Goal: Task Accomplishment & Management: Manage account settings

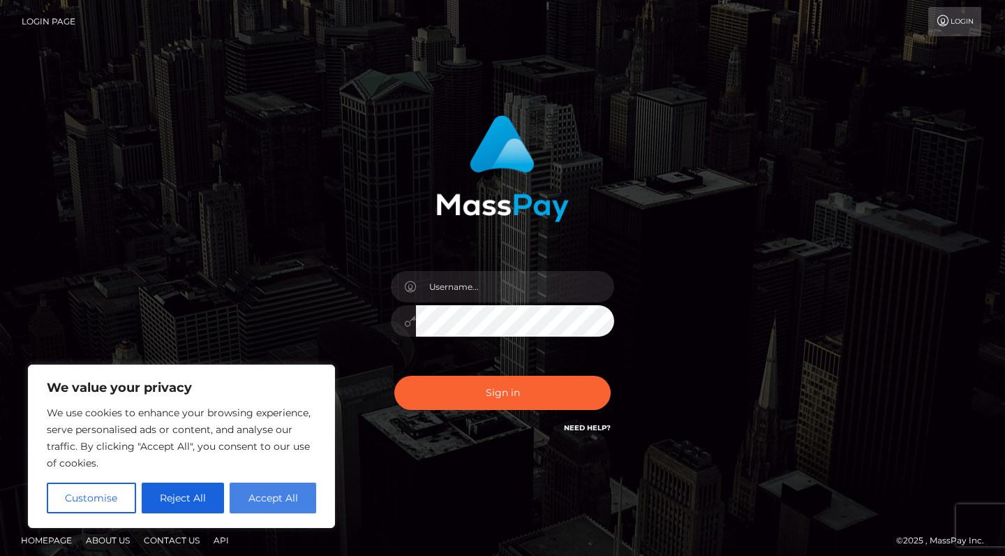
click at [267, 499] on button "Accept All" at bounding box center [273, 497] width 87 height 31
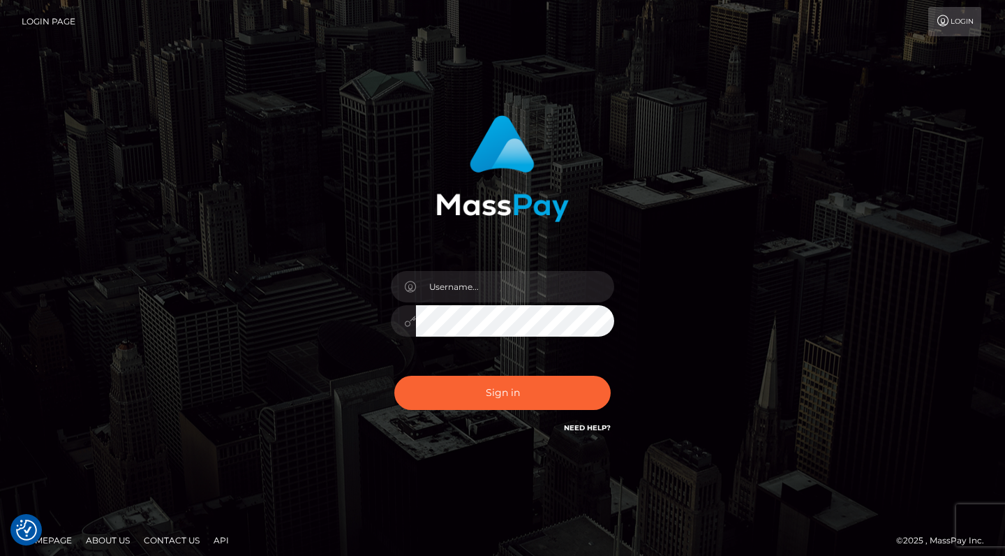
checkbox input "true"
click at [511, 289] on input "[DATE]" at bounding box center [515, 286] width 198 height 31
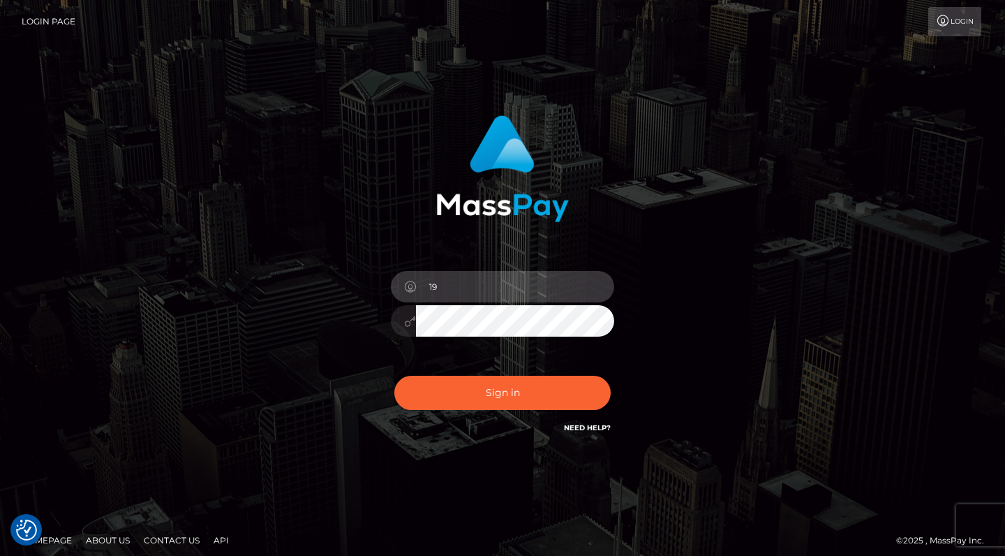
type input "1"
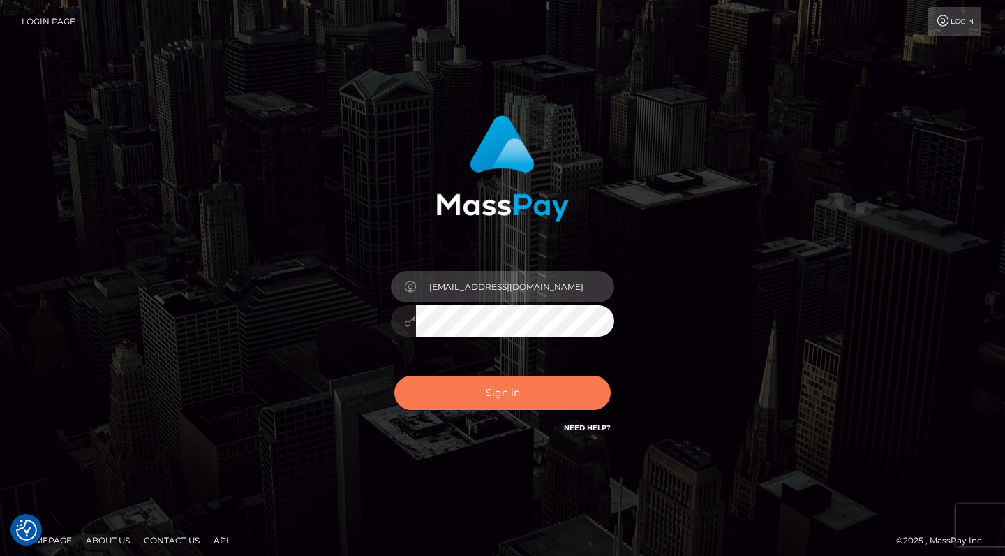
type input "missella0902@gmail.com"
click at [494, 399] on button "Sign in" at bounding box center [502, 393] width 216 height 34
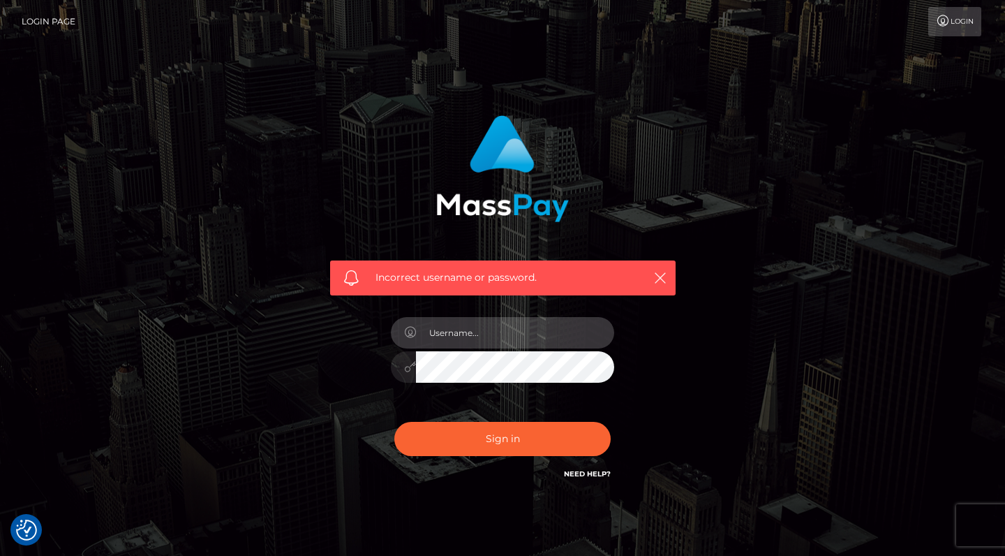
type input "missella0902@gmail.com"
drag, startPoint x: 550, startPoint y: 327, endPoint x: 376, endPoint y: 326, distance: 174.5
click at [374, 327] on div "Incorrect username or password. missella0902@gmail.com" at bounding box center [503, 298] width 366 height 387
drag, startPoint x: 535, startPoint y: 331, endPoint x: 386, endPoint y: 328, distance: 149.4
click at [385, 329] on div "missella0902@gmail.com" at bounding box center [502, 359] width 244 height 107
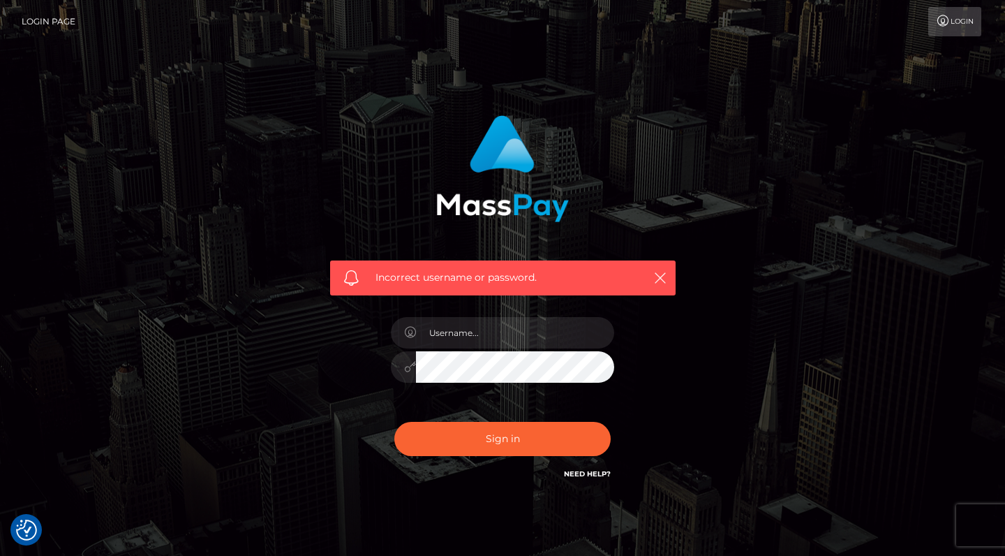
click at [309, 385] on div "Incorrect username or password." at bounding box center [502, 305] width 387 height 401
click at [387, 371] on div at bounding box center [502, 359] width 244 height 107
click at [711, 332] on div "Incorrect username or password." at bounding box center [503, 305] width 796 height 401
click at [667, 276] on button "button" at bounding box center [659, 277] width 17 height 17
click at [658, 271] on icon "button" at bounding box center [660, 278] width 14 height 14
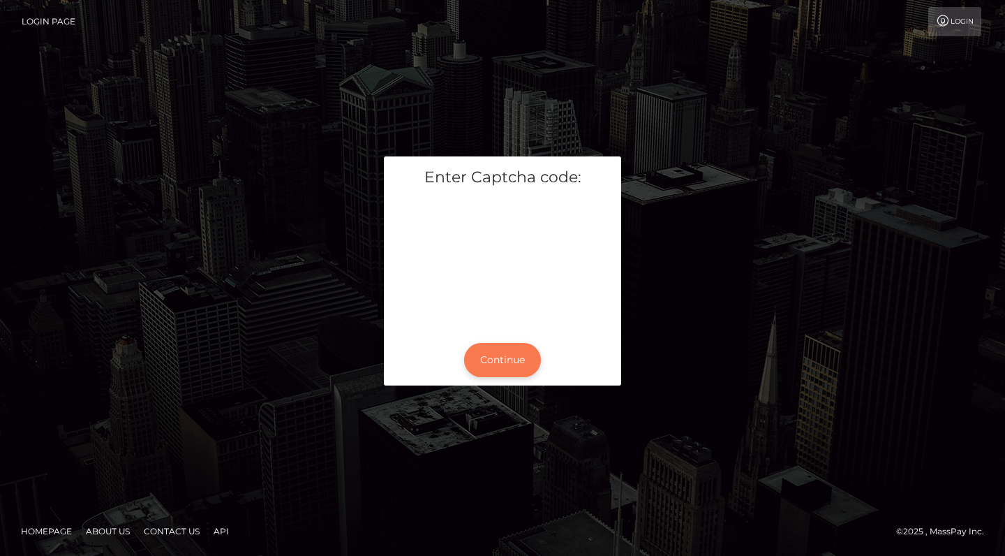
click at [510, 354] on button "Continue" at bounding box center [502, 360] width 77 height 34
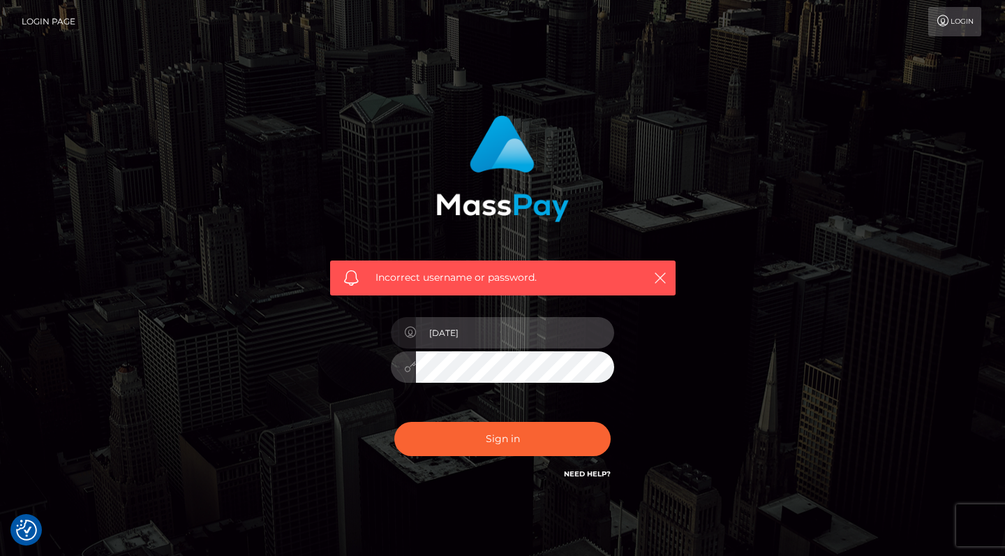
click at [498, 327] on input "[DATE]" at bounding box center [515, 332] width 198 height 31
type input "1"
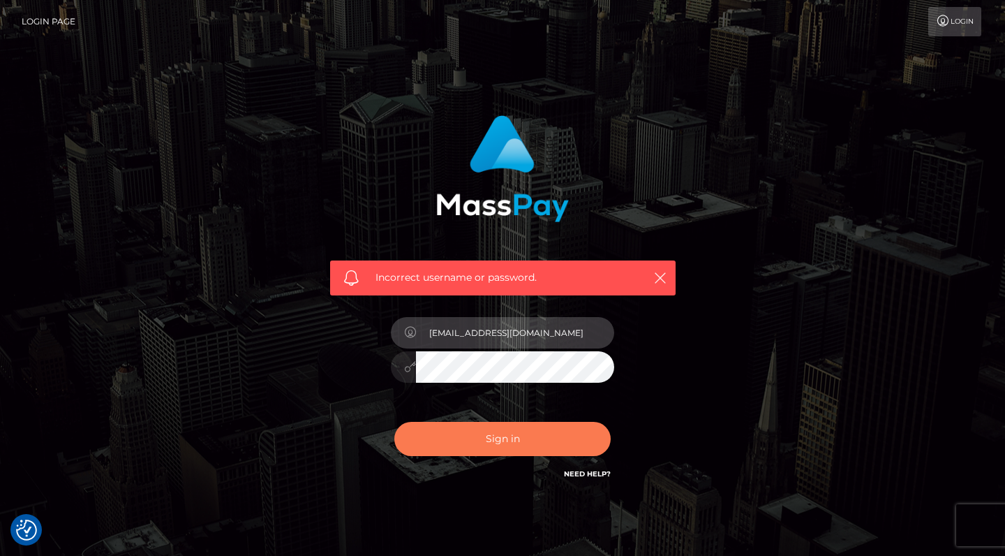
type input "[EMAIL_ADDRESS][DOMAIN_NAME]"
click at [497, 443] on button "Sign in" at bounding box center [502, 439] width 216 height 34
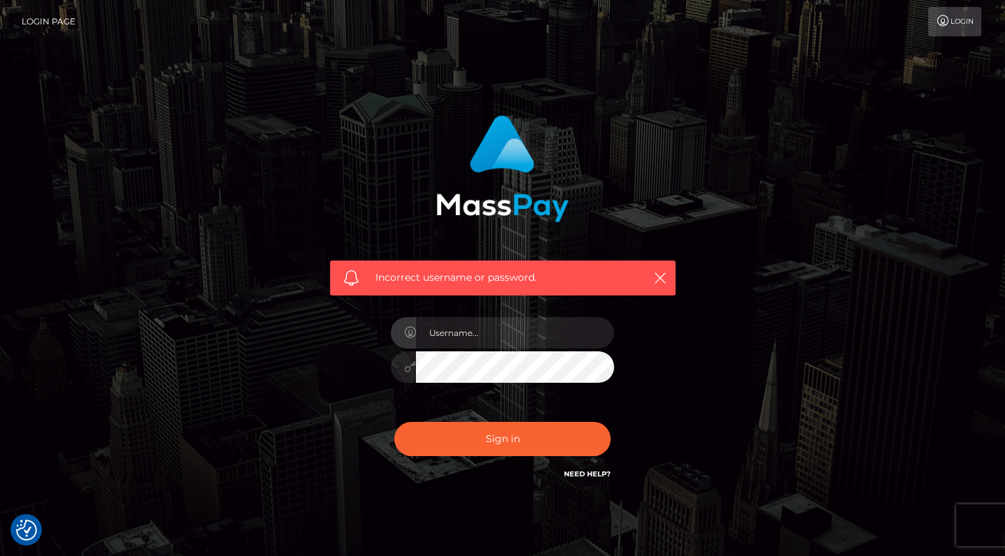
click at [642, 345] on div "Incorrect username or password." at bounding box center [503, 298] width 366 height 387
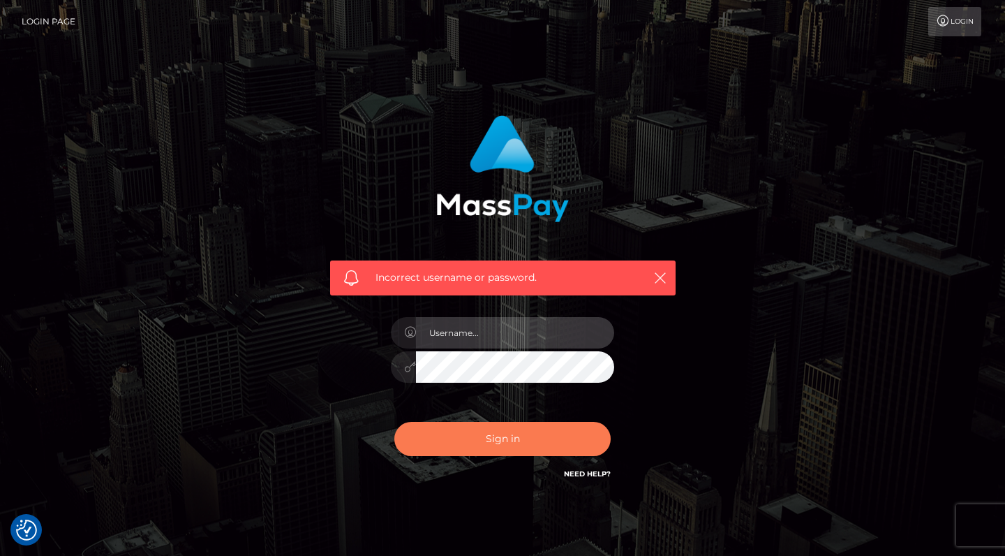
type input "1995-08-29"
click at [512, 444] on button "Sign in" at bounding box center [502, 439] width 216 height 34
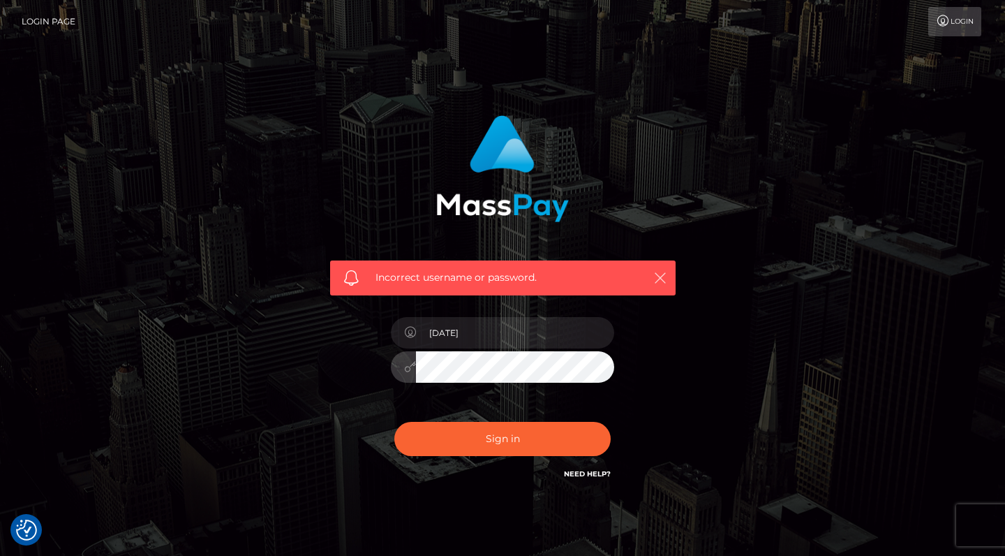
click at [659, 271] on icon "button" at bounding box center [660, 278] width 14 height 14
click at [661, 278] on icon "button" at bounding box center [660, 278] width 14 height 14
drag, startPoint x: 477, startPoint y: 336, endPoint x: 403, endPoint y: 336, distance: 74.0
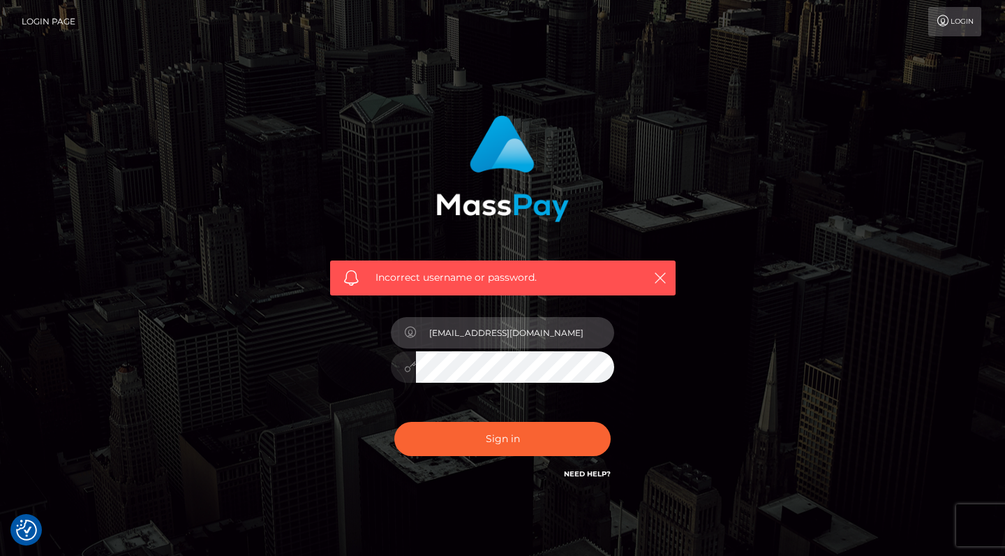
type input "missella0902@gmail.com"
click at [330, 379] on div "Incorrect username or password. missella0902@gmail.com" at bounding box center [503, 298] width 366 height 387
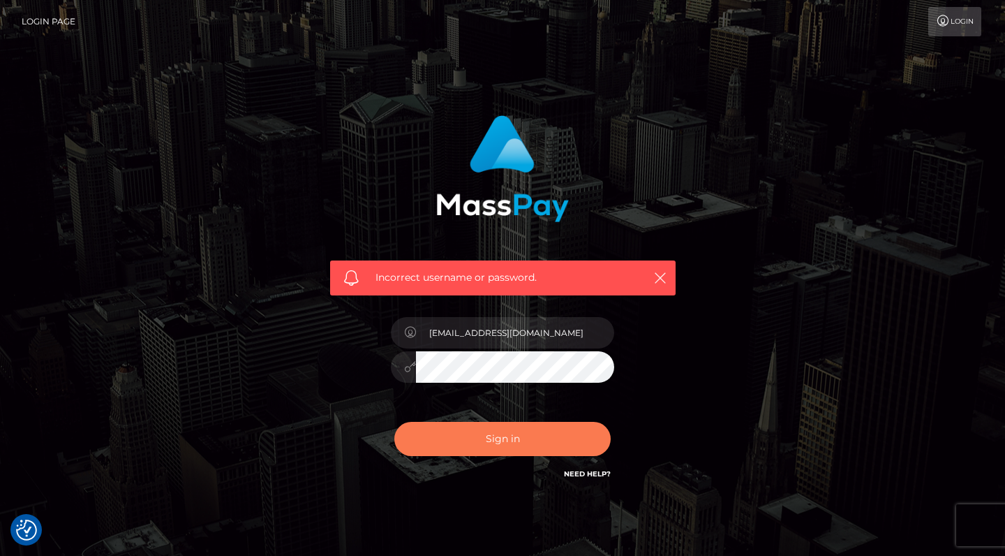
click at [495, 440] on button "Sign in" at bounding box center [502, 439] width 216 height 34
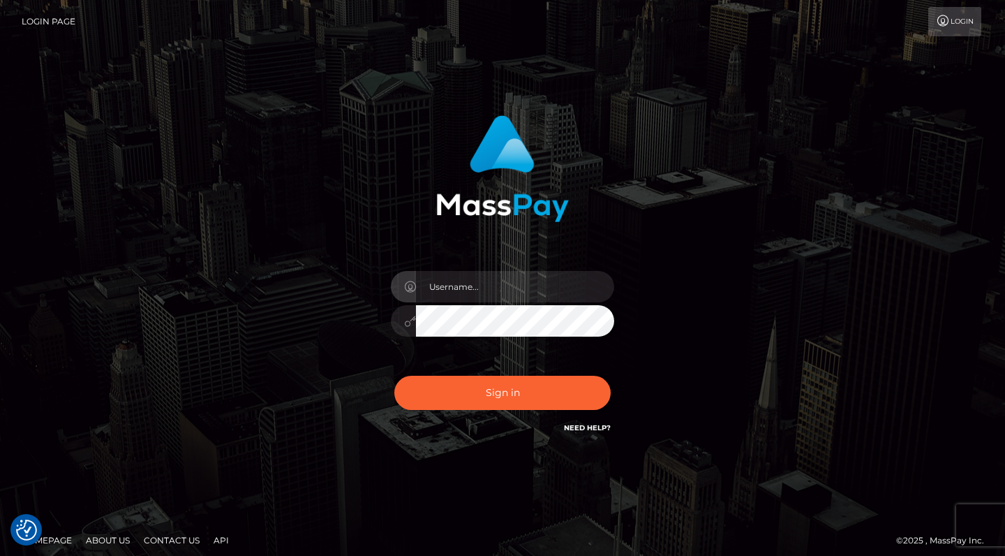
checkbox input "true"
click at [352, 350] on div "missella0902@gmail.com Sign in" at bounding box center [503, 275] width 366 height 341
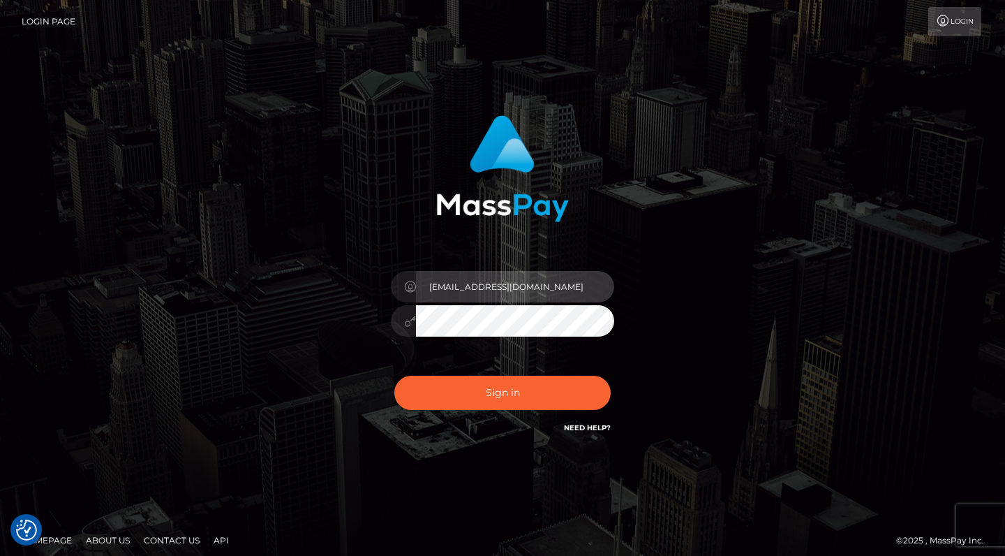
type input "1995-08-29"
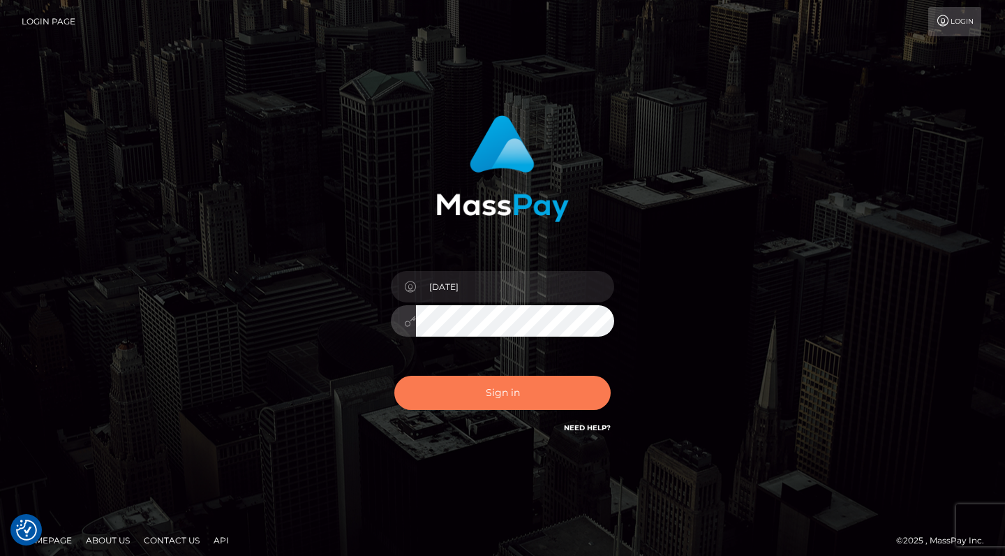
click at [537, 395] on button "Sign in" at bounding box center [502, 393] width 216 height 34
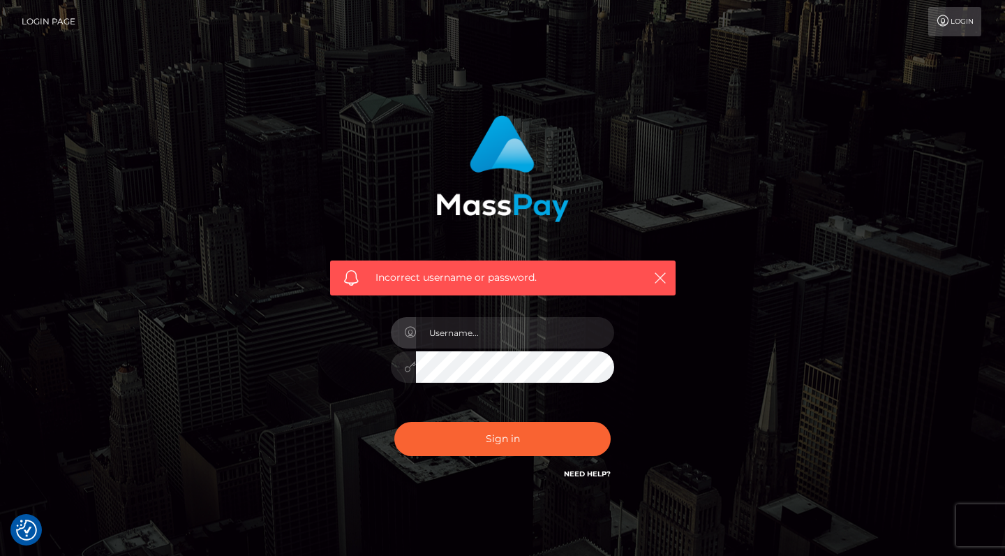
checkbox input "true"
type input "[EMAIL_ADDRESS][DOMAIN_NAME]"
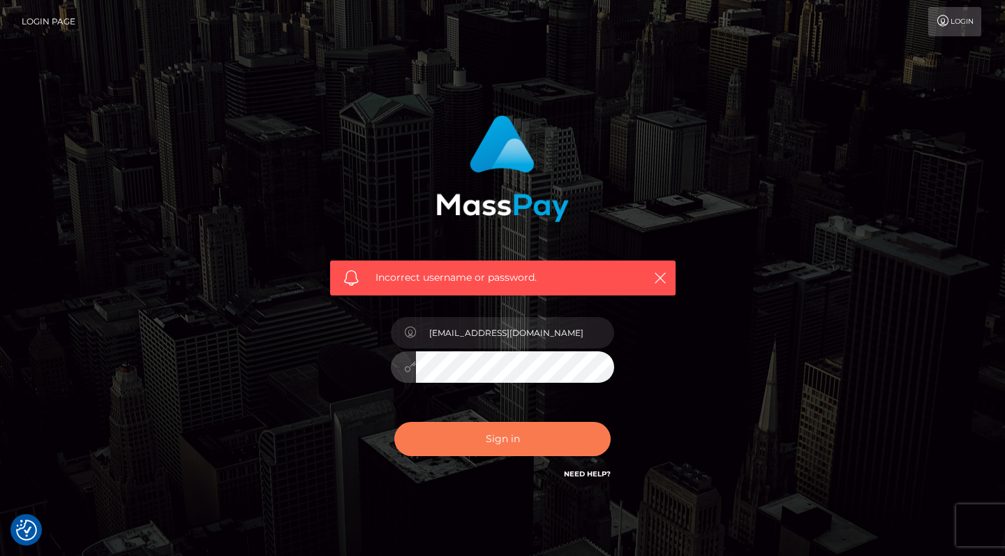
click at [526, 431] on button "Sign in" at bounding box center [502, 439] width 216 height 34
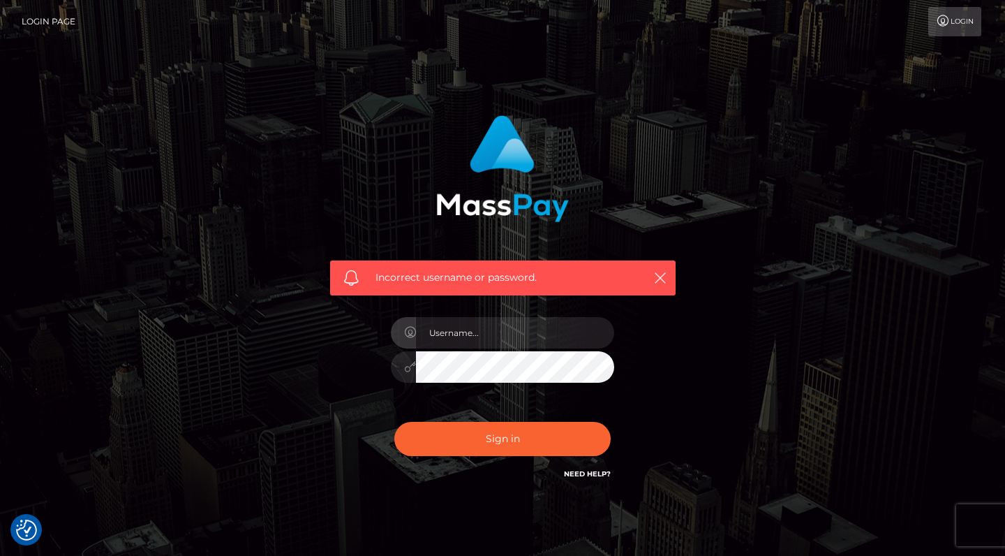
click at [665, 385] on div "Incorrect username or password." at bounding box center [503, 298] width 366 height 387
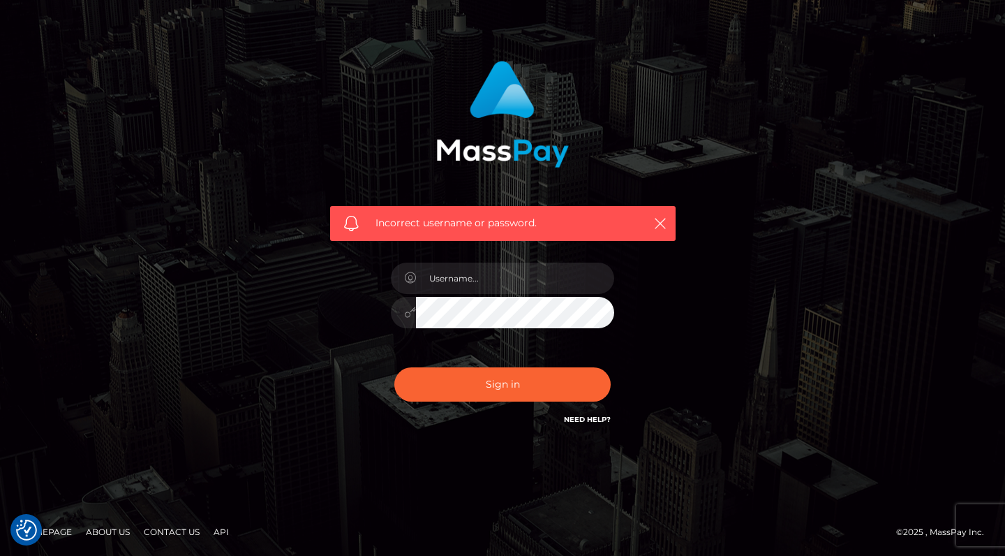
scroll to position [54, 0]
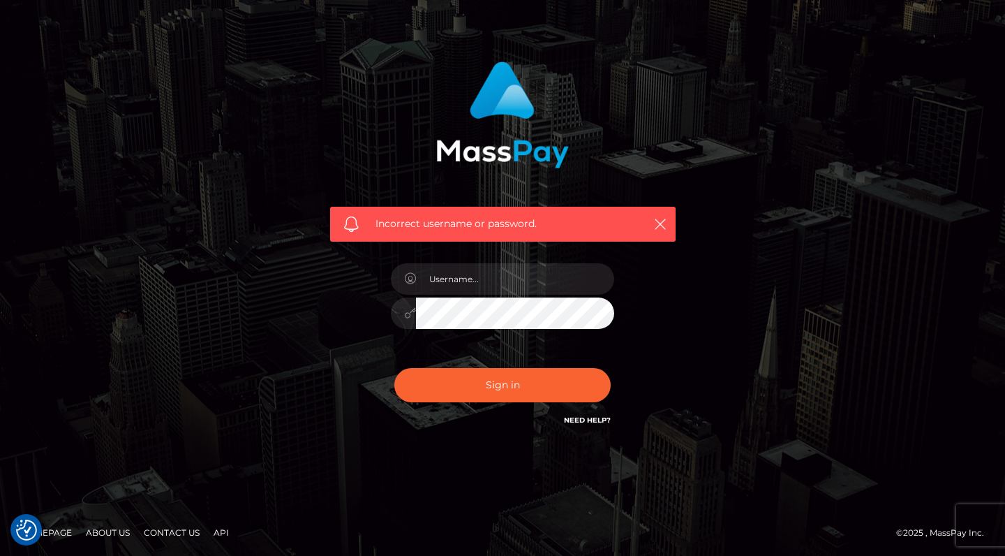
click at [594, 417] on link "Need Help?" at bounding box center [587, 419] width 47 height 9
